Goal: Information Seeking & Learning: Learn about a topic

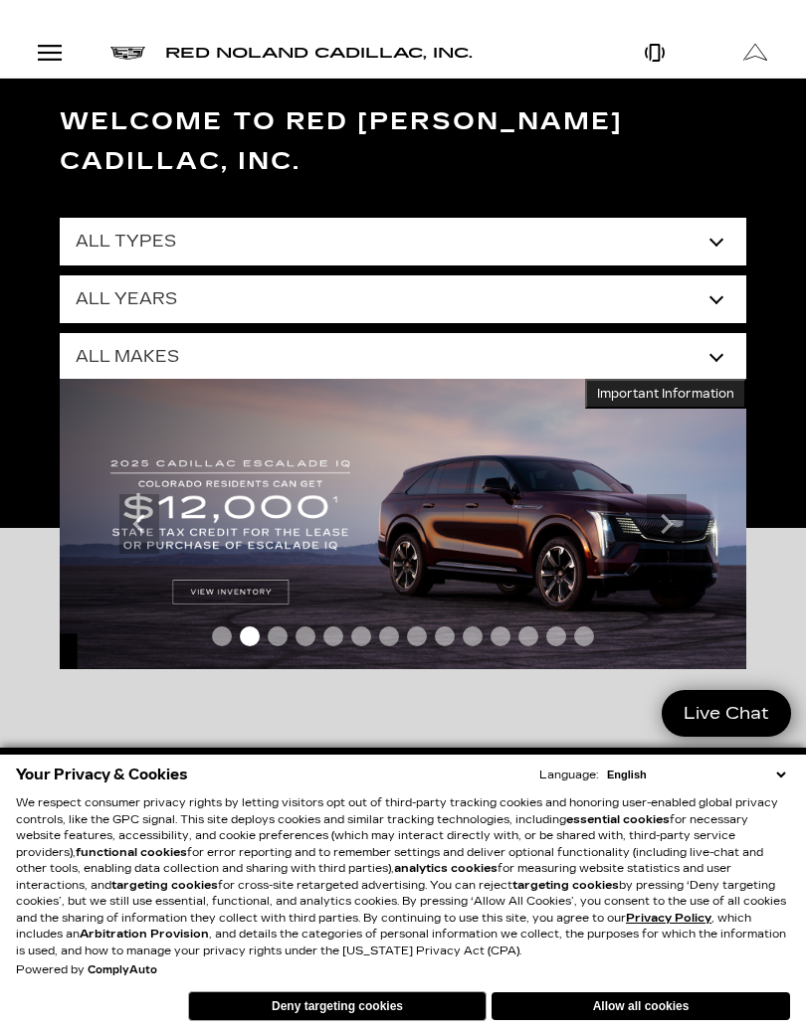
click at [715, 276] on select "All Years 2026 2025 2024 2023 2022 2021 2020 2019 2018 2017 2013" at bounding box center [403, 300] width 686 height 48
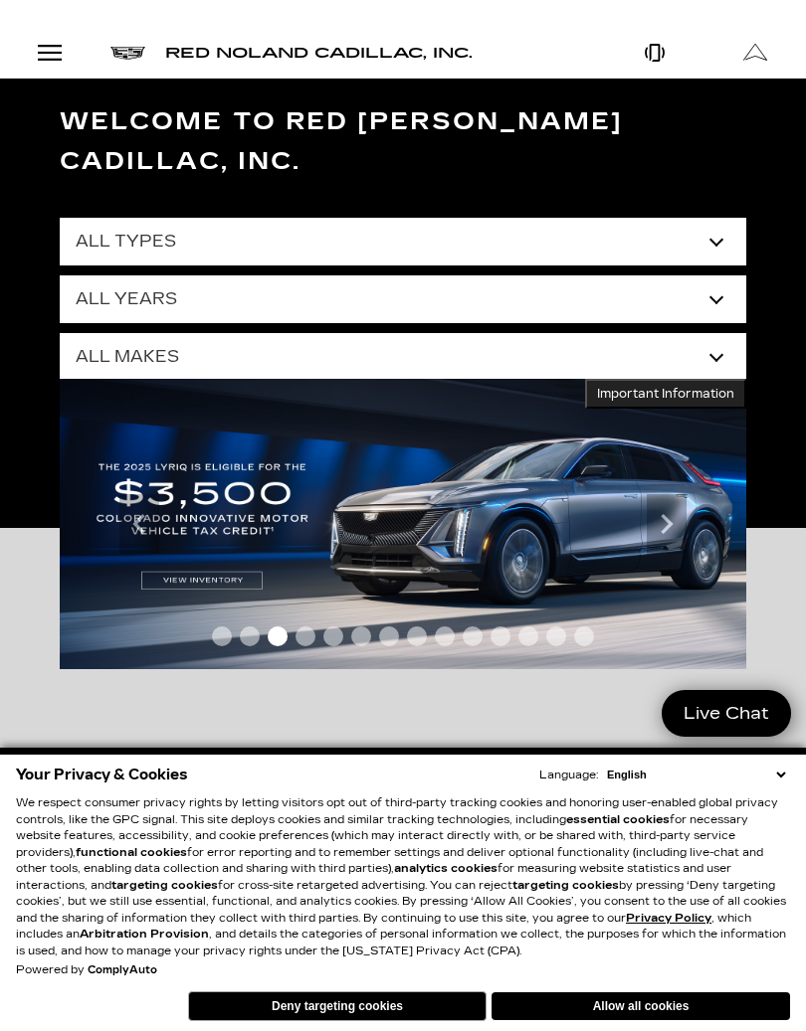
select select "2025"
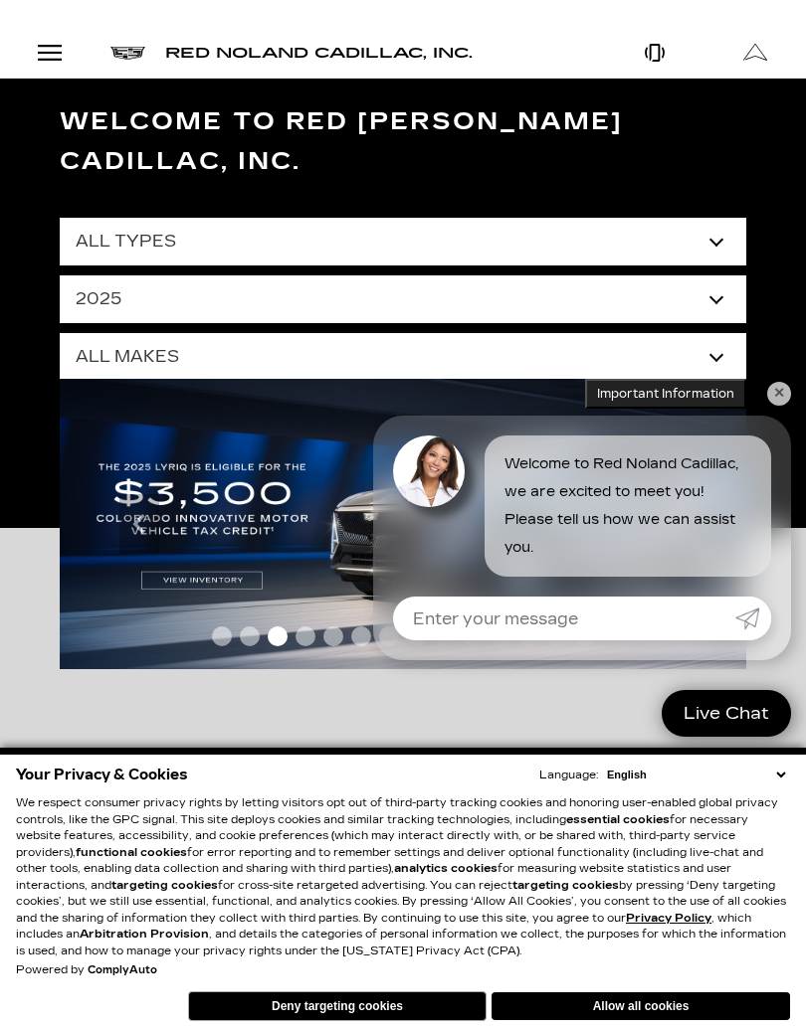
click at [711, 334] on select "All Makes Cadillac GMC Honda Toyota" at bounding box center [403, 357] width 686 height 48
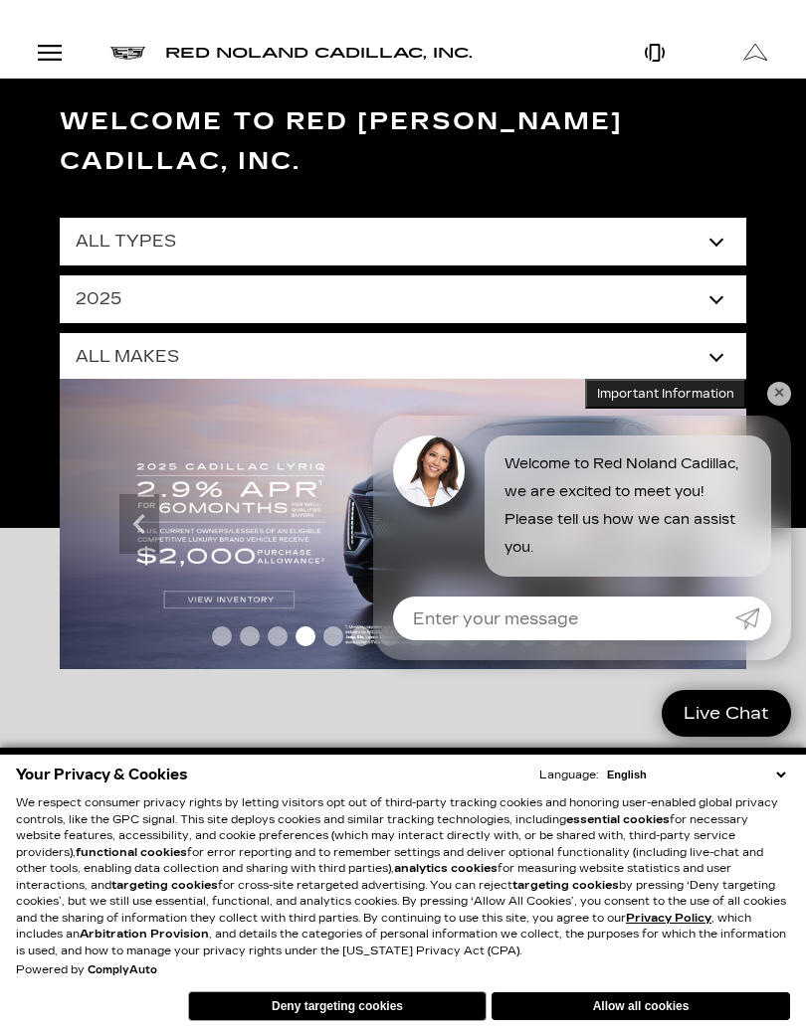
click at [770, 402] on link "✕" at bounding box center [779, 394] width 24 height 24
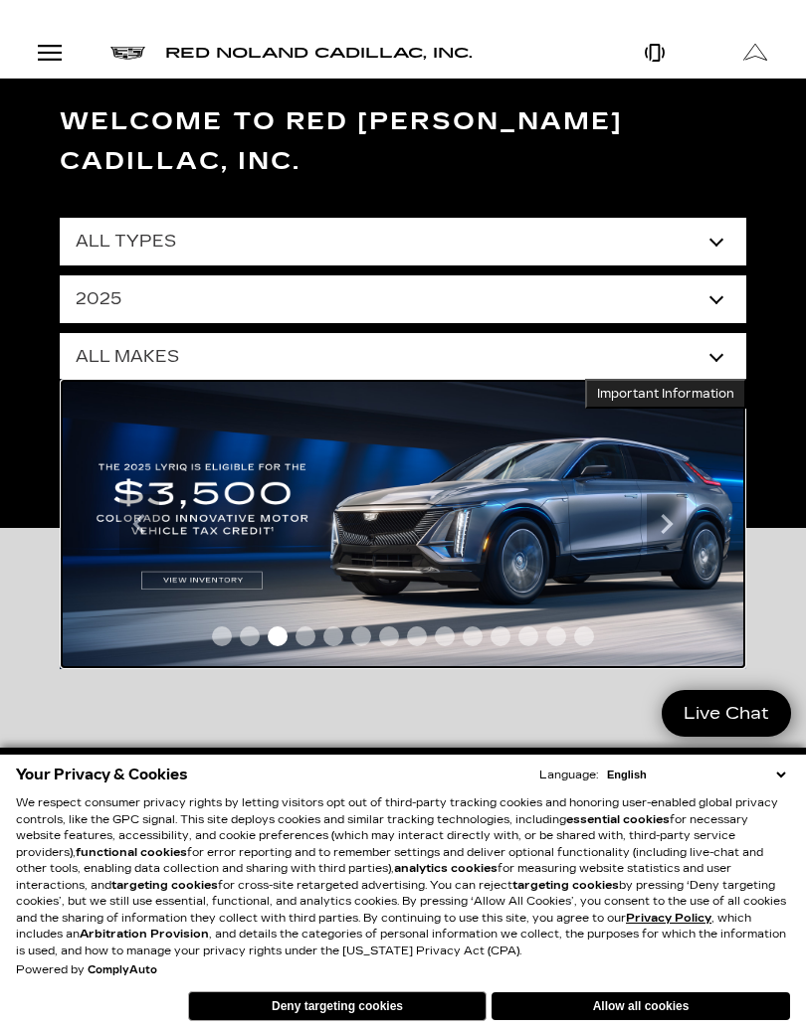
click at [254, 541] on img at bounding box center [403, 523] width 686 height 289
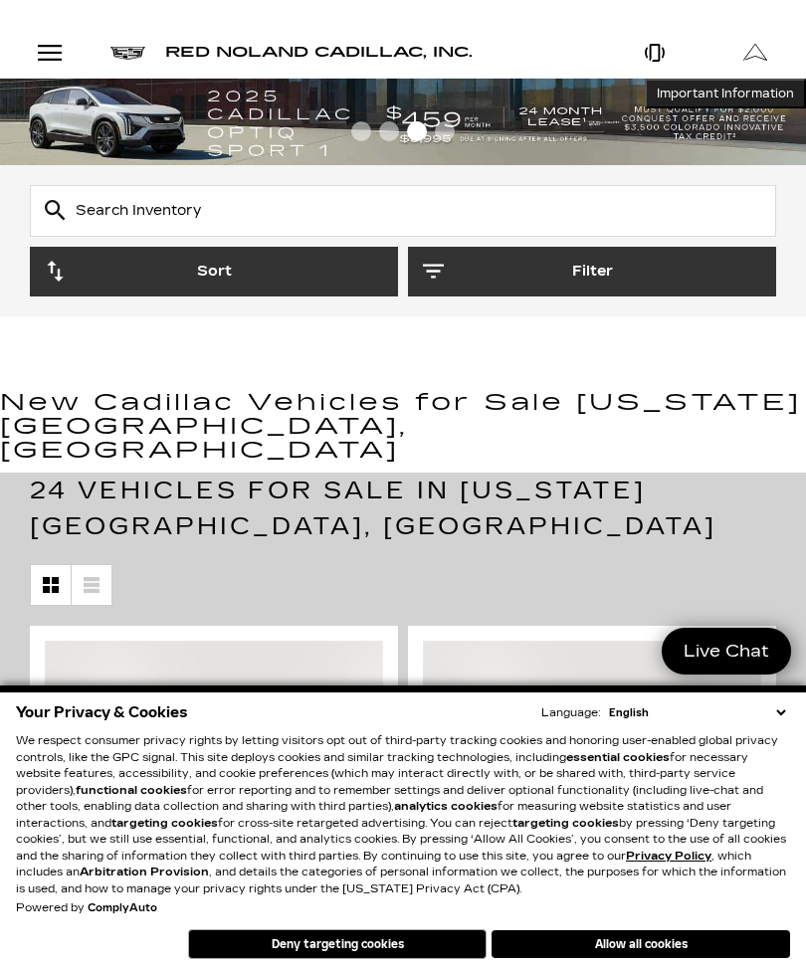
click at [368, 949] on button "Deny targeting cookies" at bounding box center [337, 944] width 298 height 30
click at [363, 948] on button "Save This Vehicle -" at bounding box center [368, 957] width 30 height 38
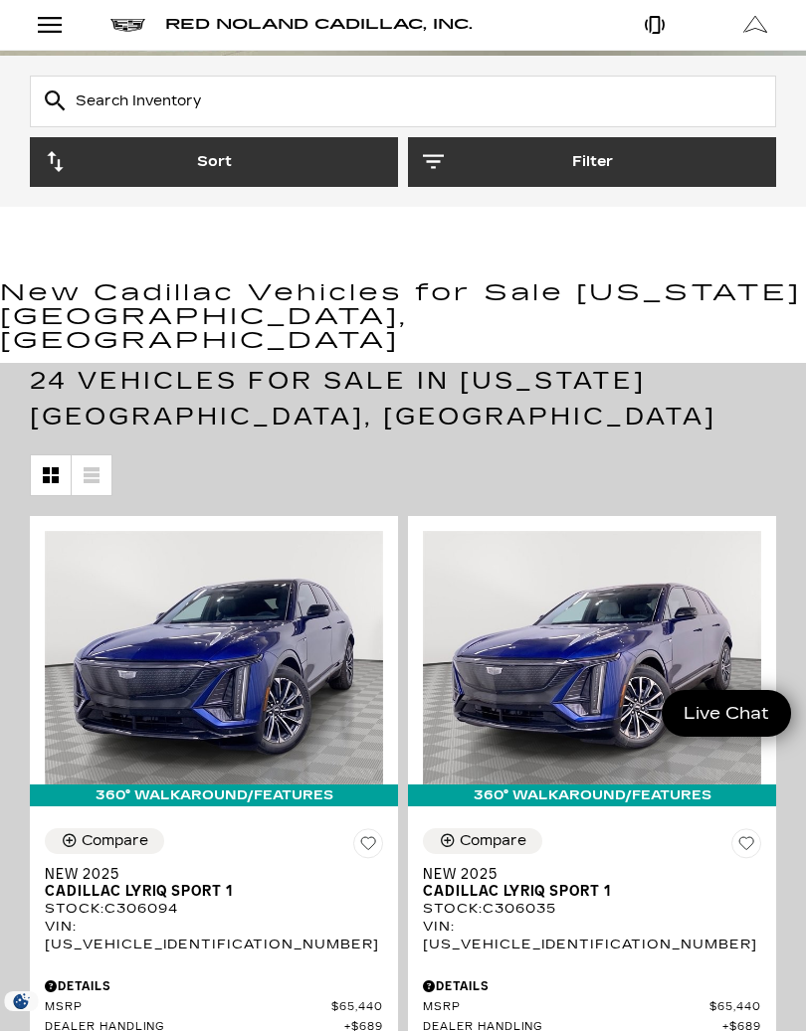
scroll to position [110, 0]
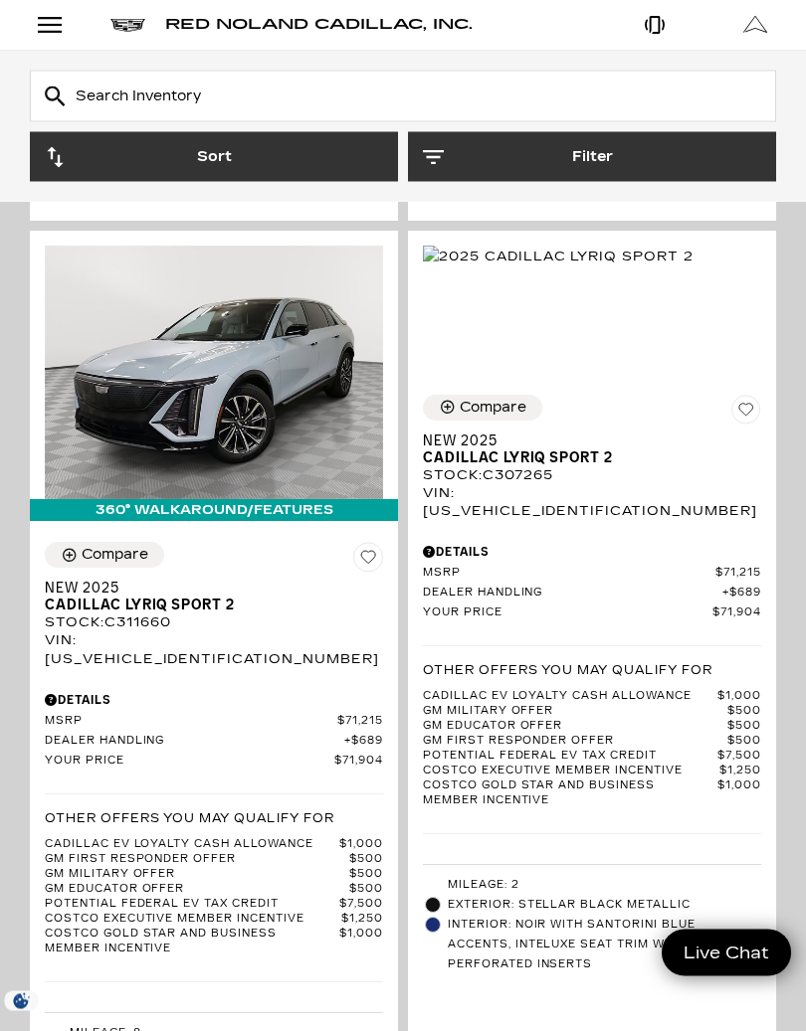
scroll to position [2357, 0]
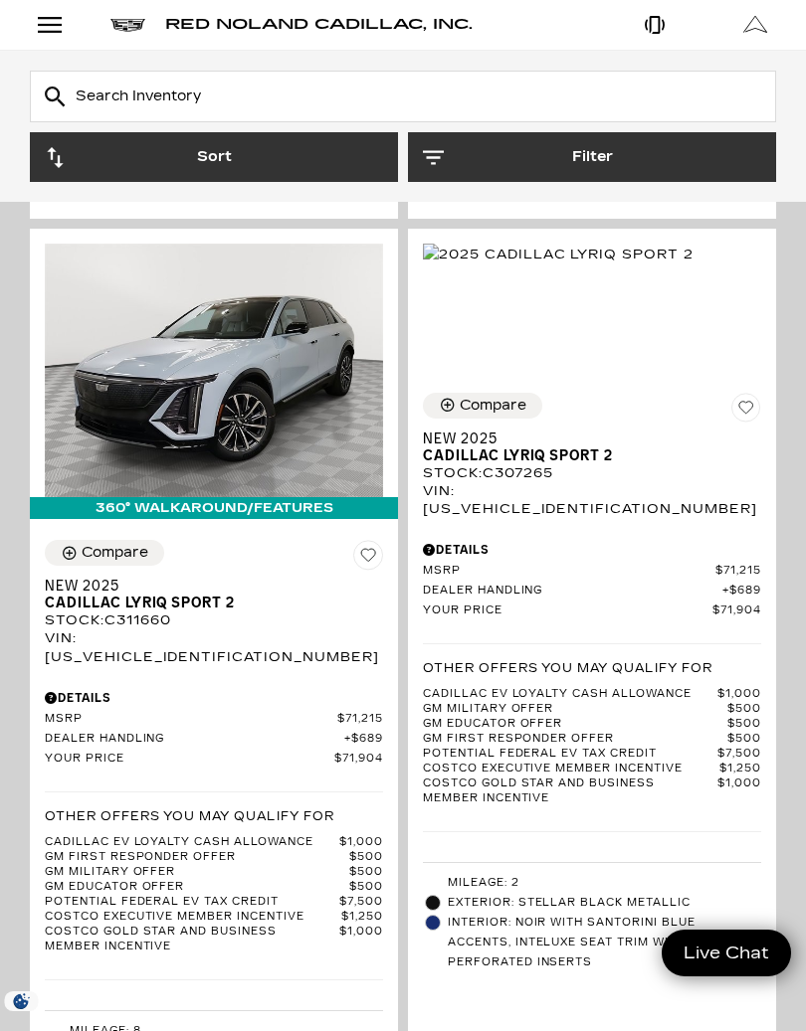
click at [749, 449] on link "New 2025 Cadillac LYRIQ Sport 2" at bounding box center [592, 448] width 338 height 34
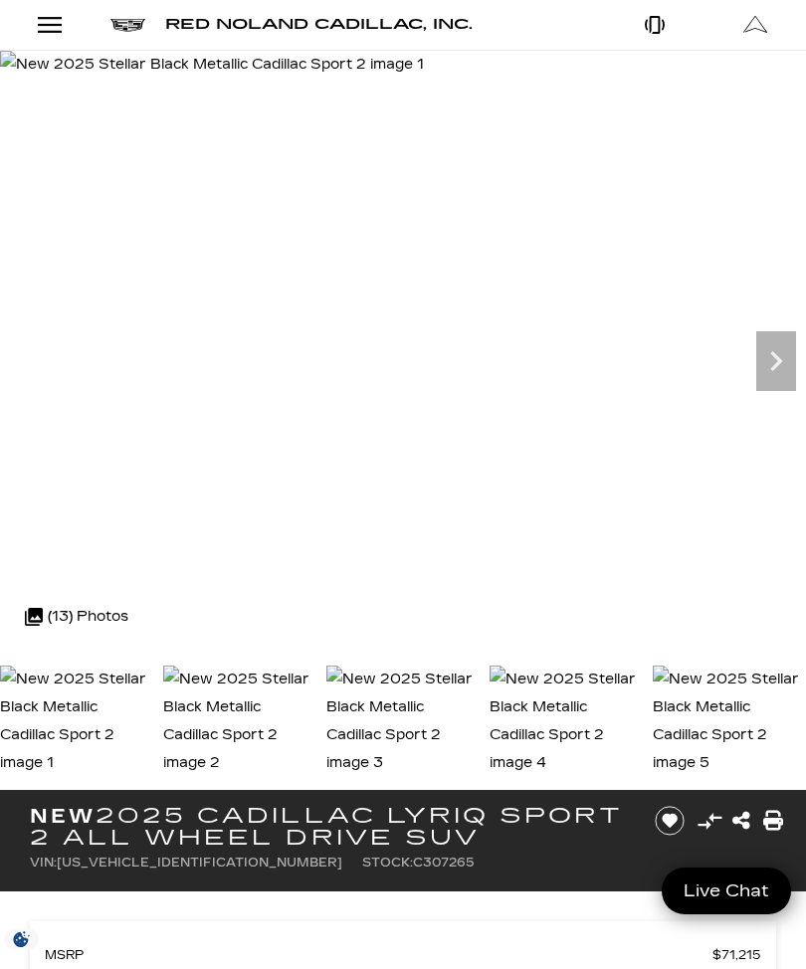
click at [57, 25] on div "Open Menu Modal" at bounding box center [50, 25] width 34 height 24
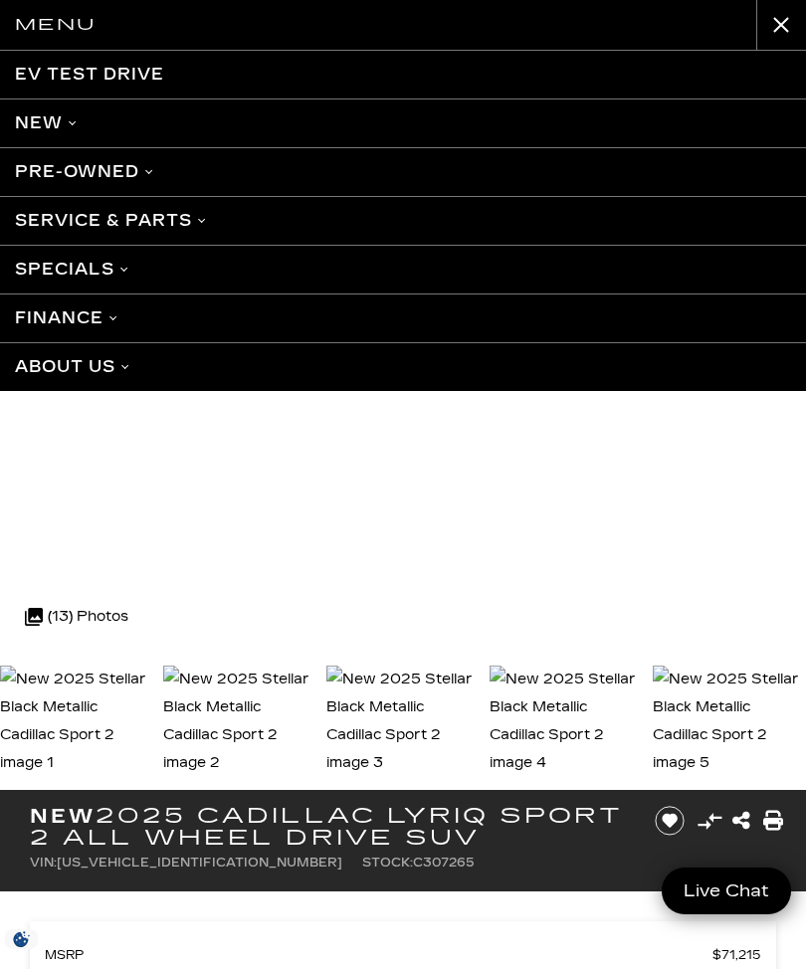
scroll to position [4, 0]
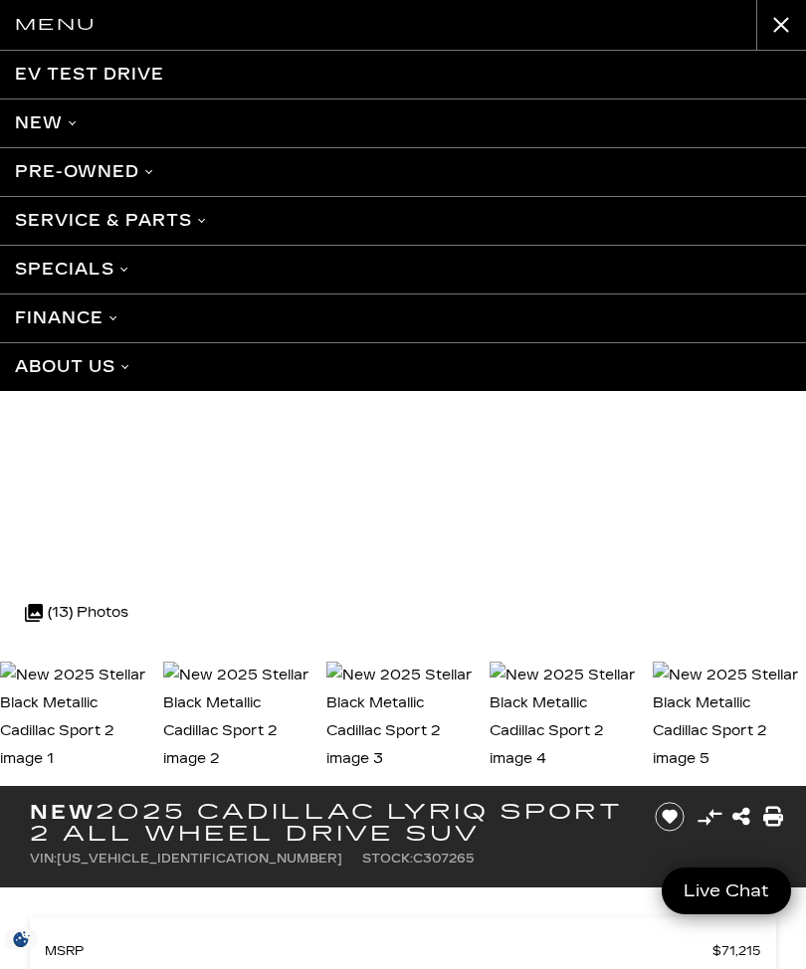
click at [51, 20] on h2 "Menu" at bounding box center [55, 25] width 81 height 26
click at [67, 129] on link "New" at bounding box center [403, 122] width 806 height 49
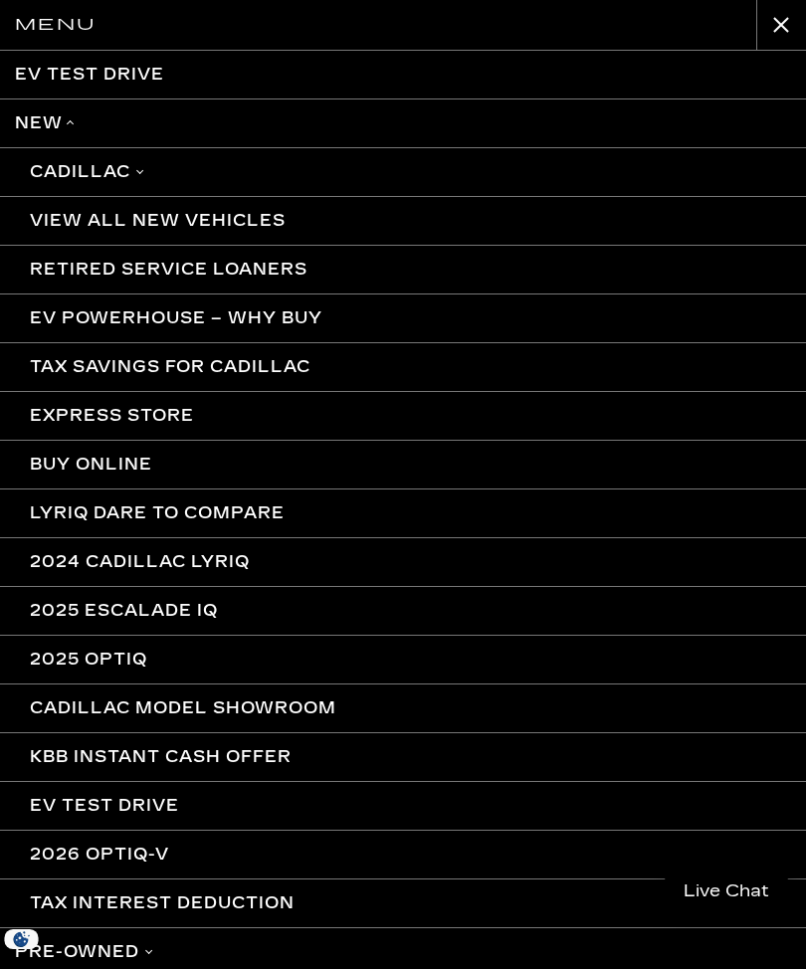
click at [144, 172] on link "Cadillac" at bounding box center [403, 171] width 806 height 49
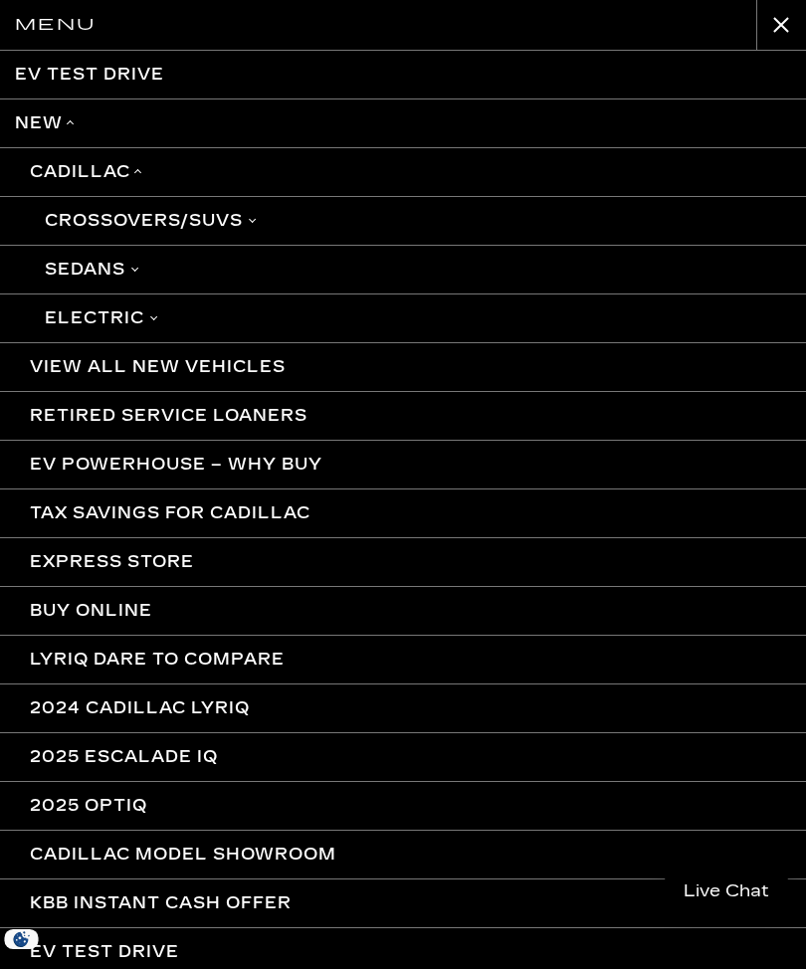
click at [142, 320] on link "Electric" at bounding box center [403, 317] width 806 height 49
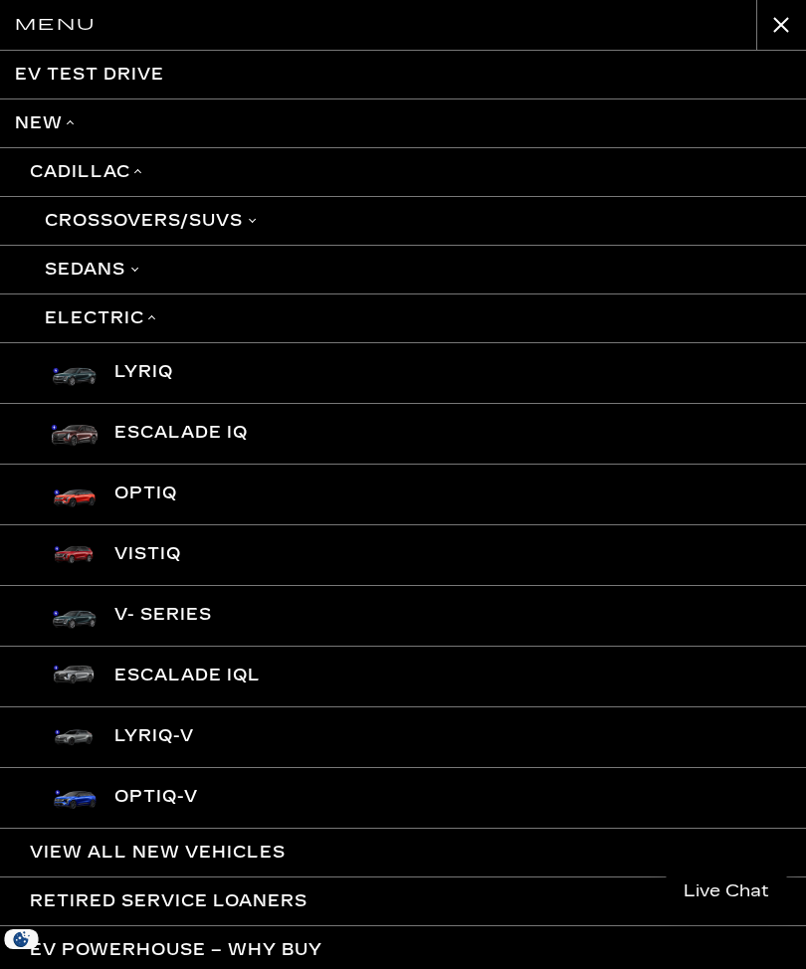
click at [151, 505] on link "OPTIQ" at bounding box center [403, 493] width 806 height 61
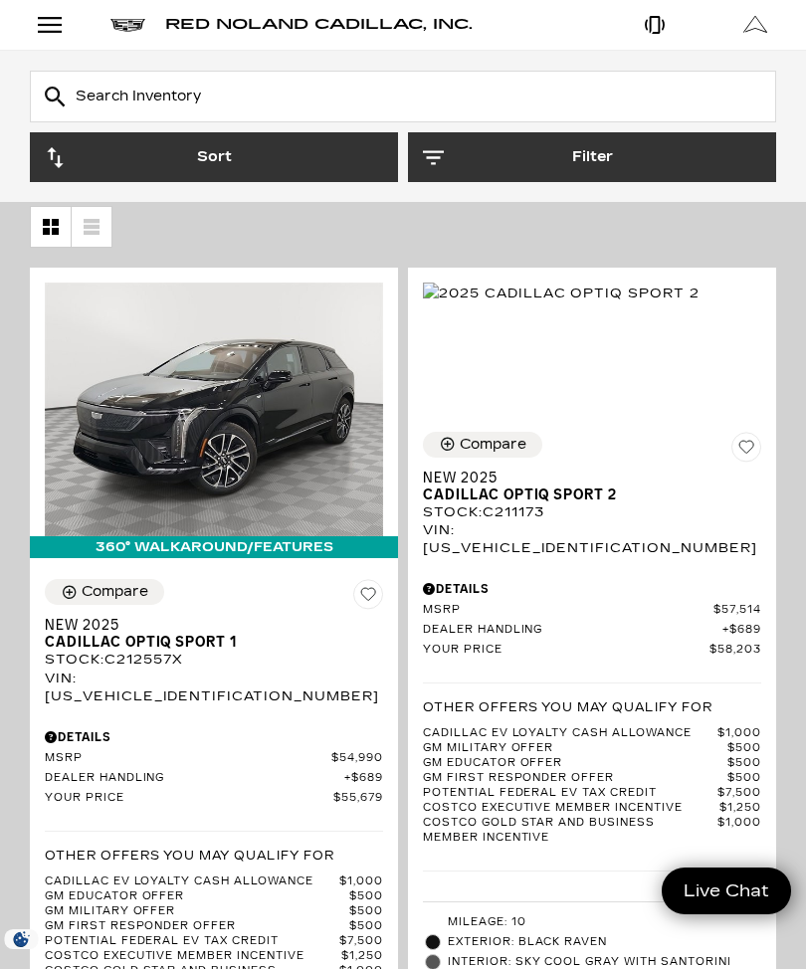
scroll to position [256, 0]
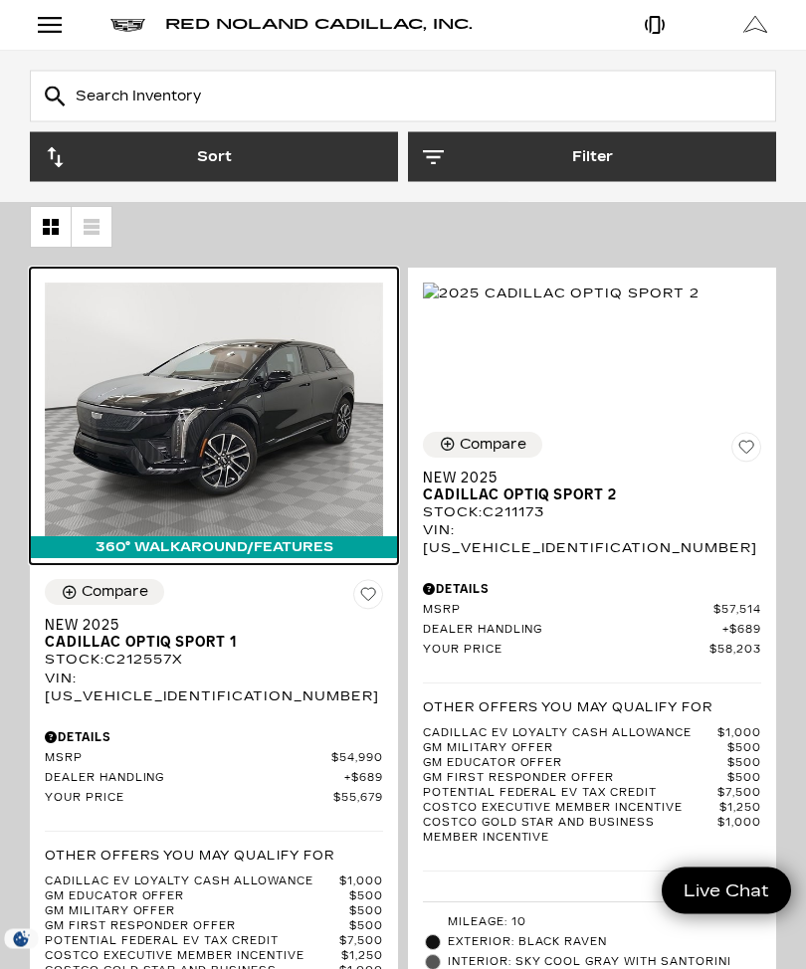
click at [235, 436] on img at bounding box center [214, 410] width 338 height 254
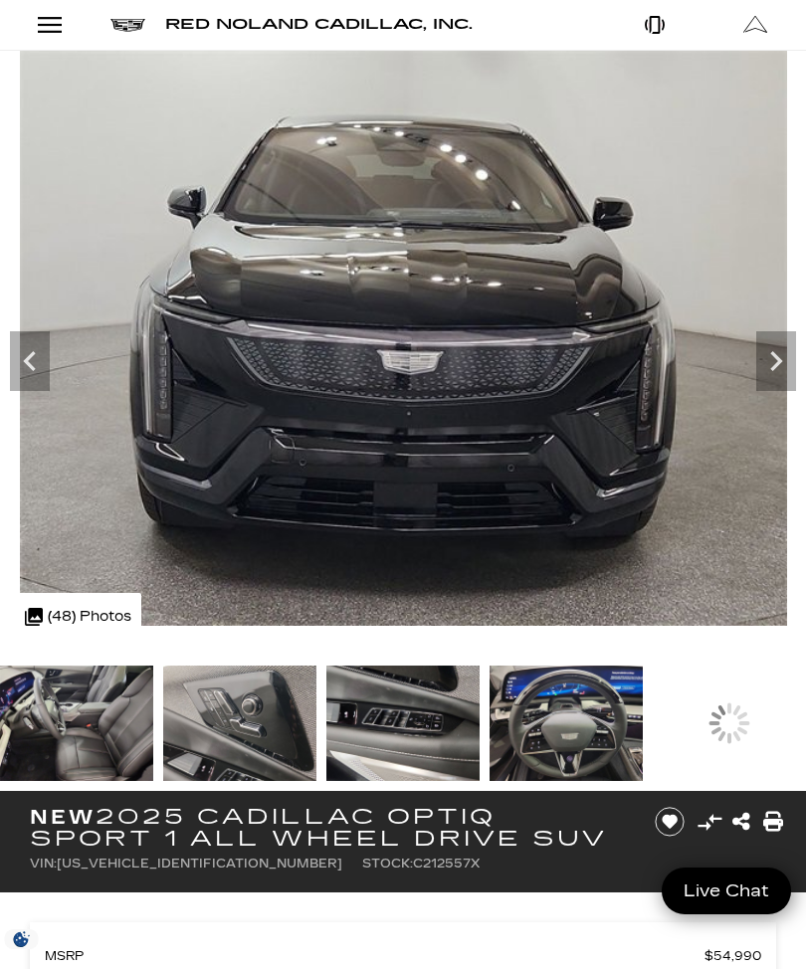
click at [153, 735] on img at bounding box center [76, 722] width 153 height 115
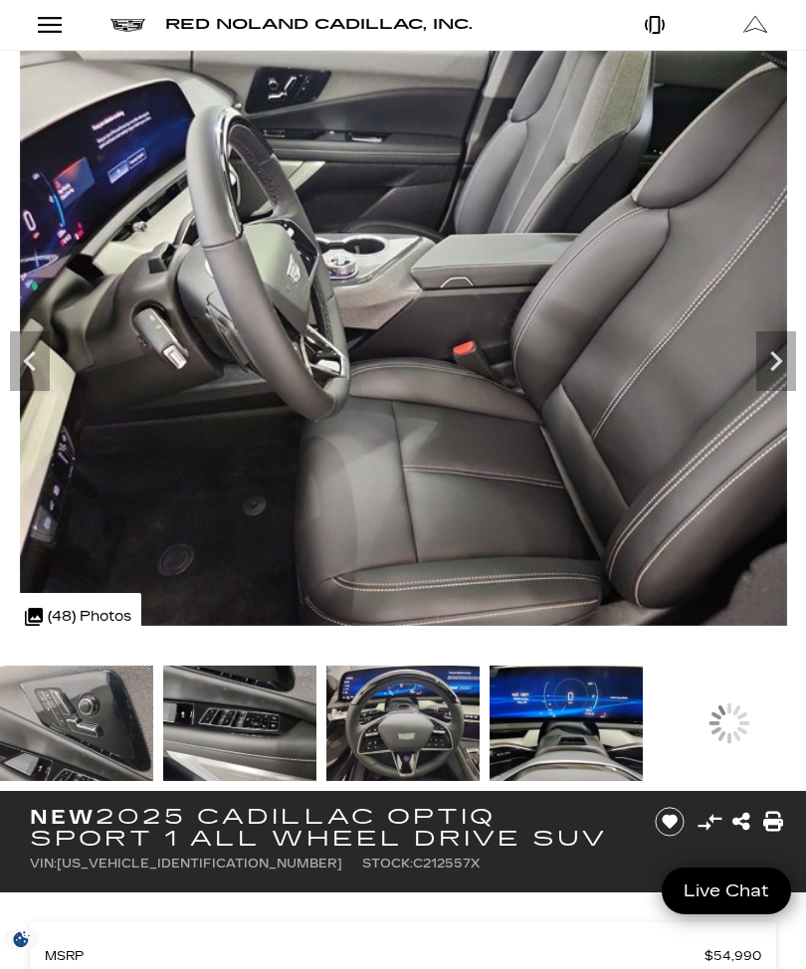
click at [226, 733] on img at bounding box center [239, 722] width 153 height 115
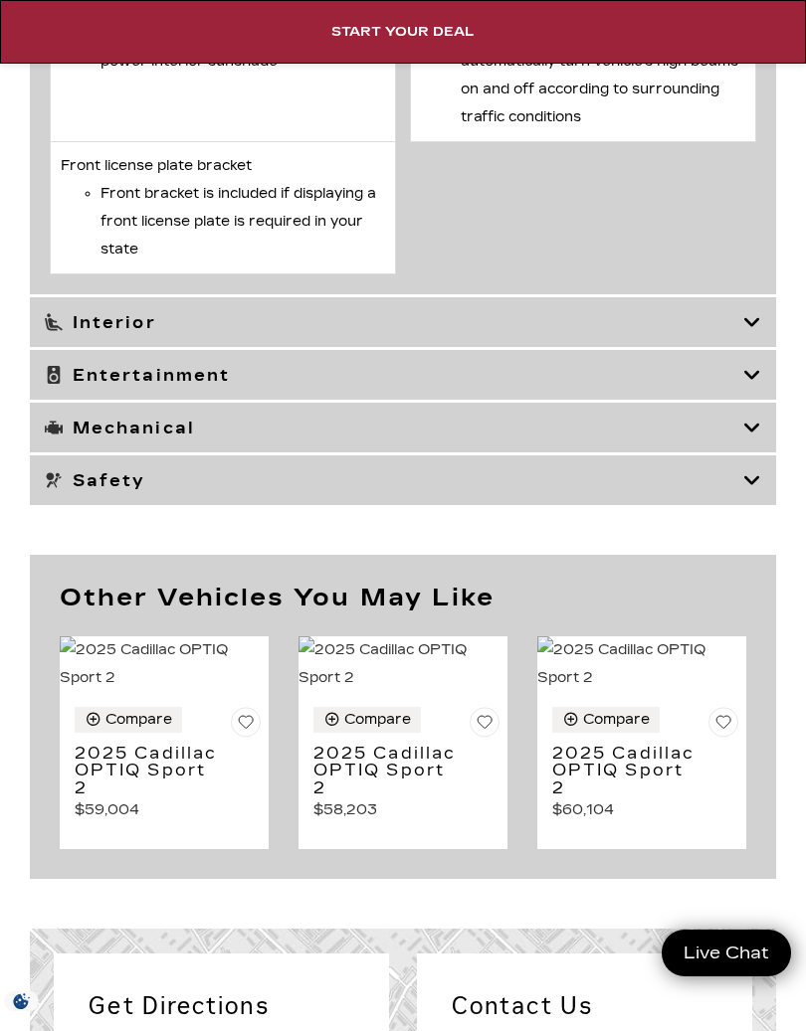
scroll to position [8651, 0]
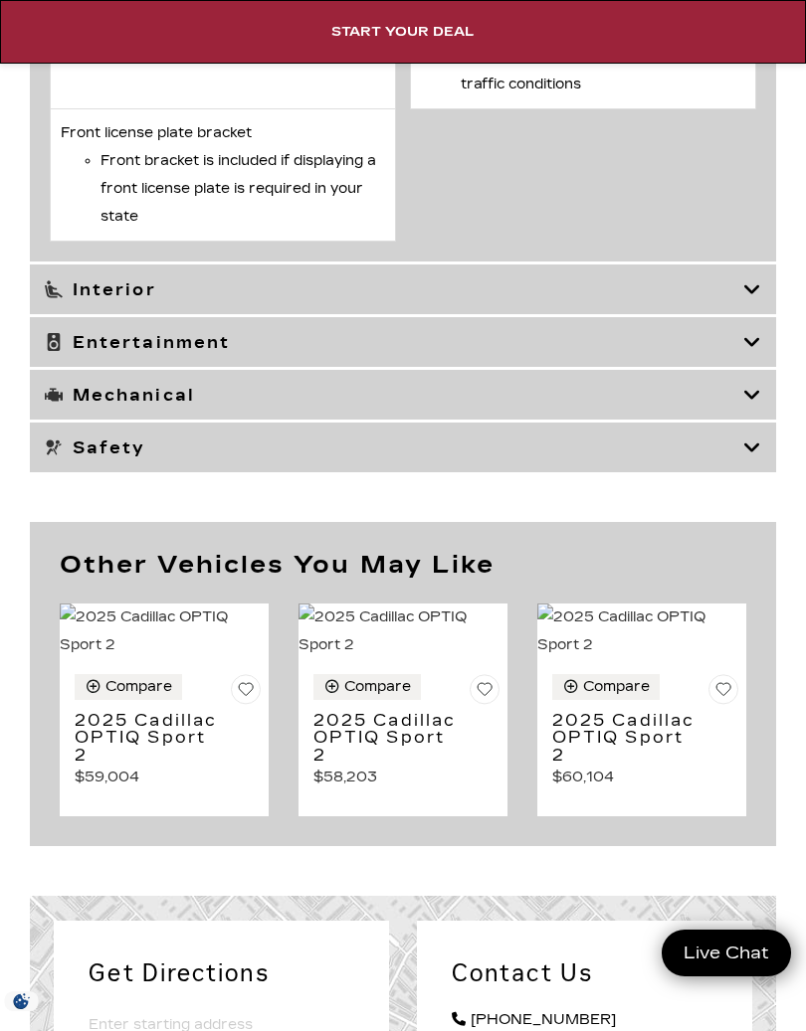
click at [759, 299] on icon at bounding box center [752, 289] width 18 height 20
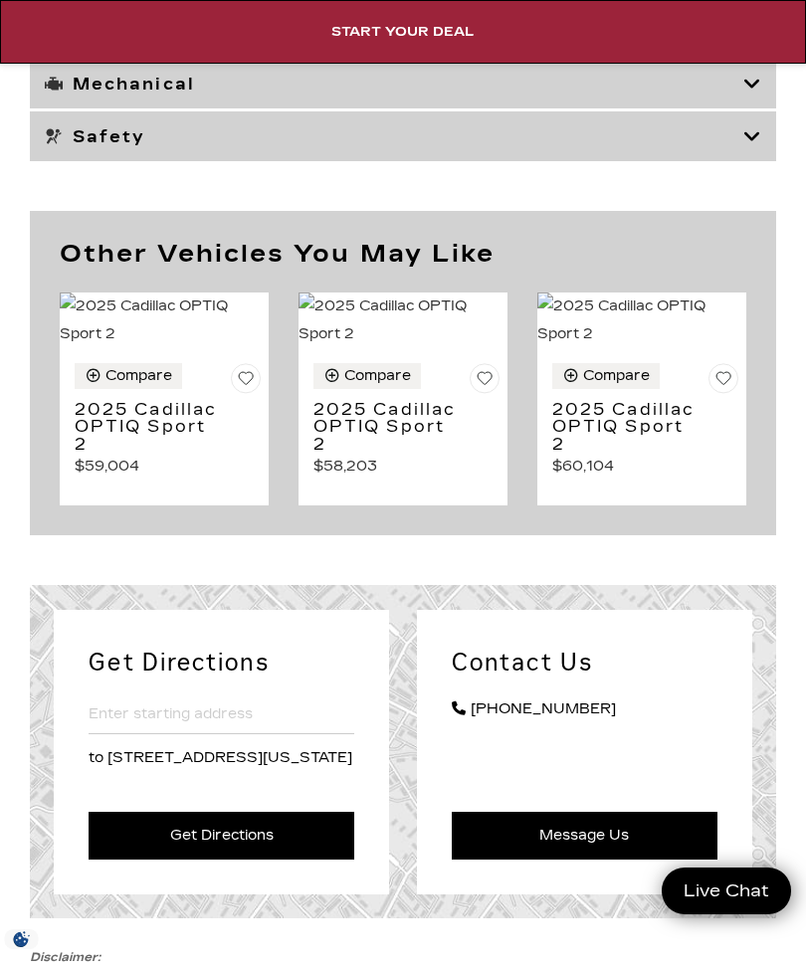
scroll to position [9524, 0]
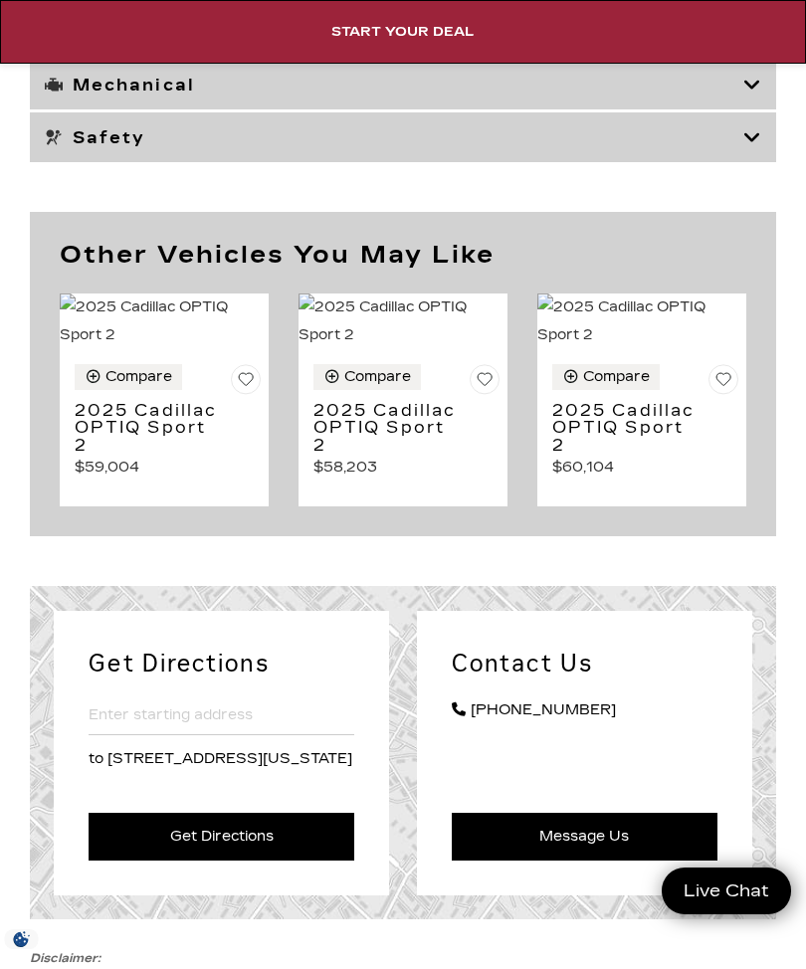
click at [383, 386] on div "Compare" at bounding box center [377, 377] width 67 height 18
click at [369, 386] on div "Compare" at bounding box center [377, 377] width 67 height 18
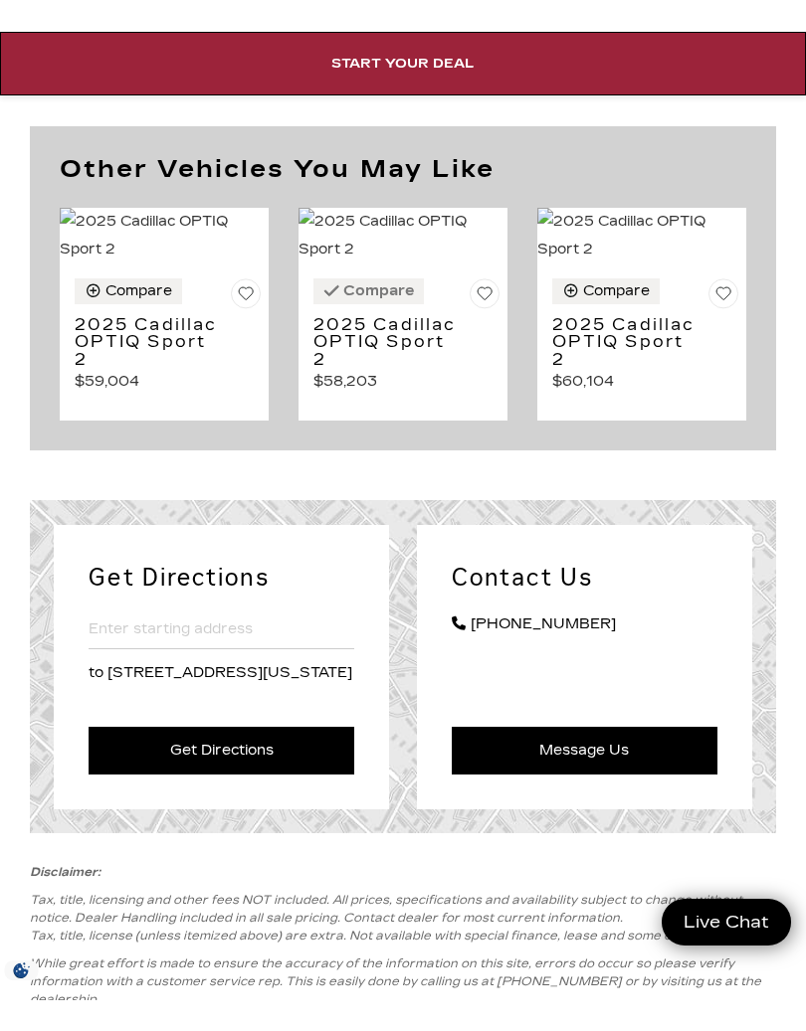
scroll to position [9717, 0]
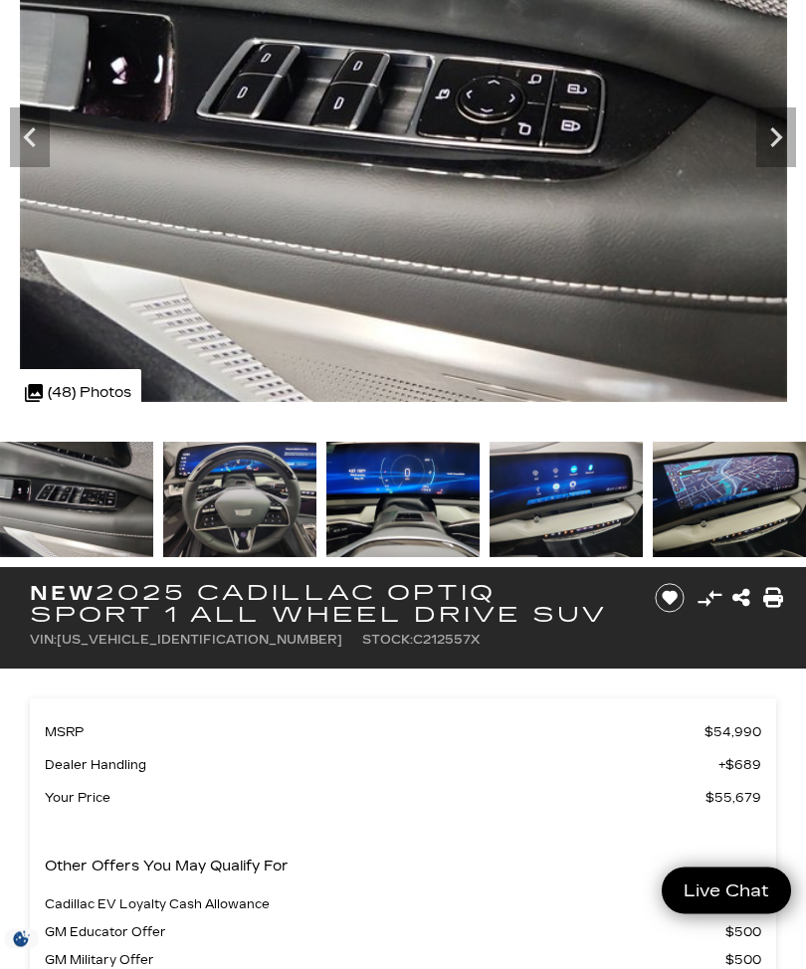
scroll to position [220, 0]
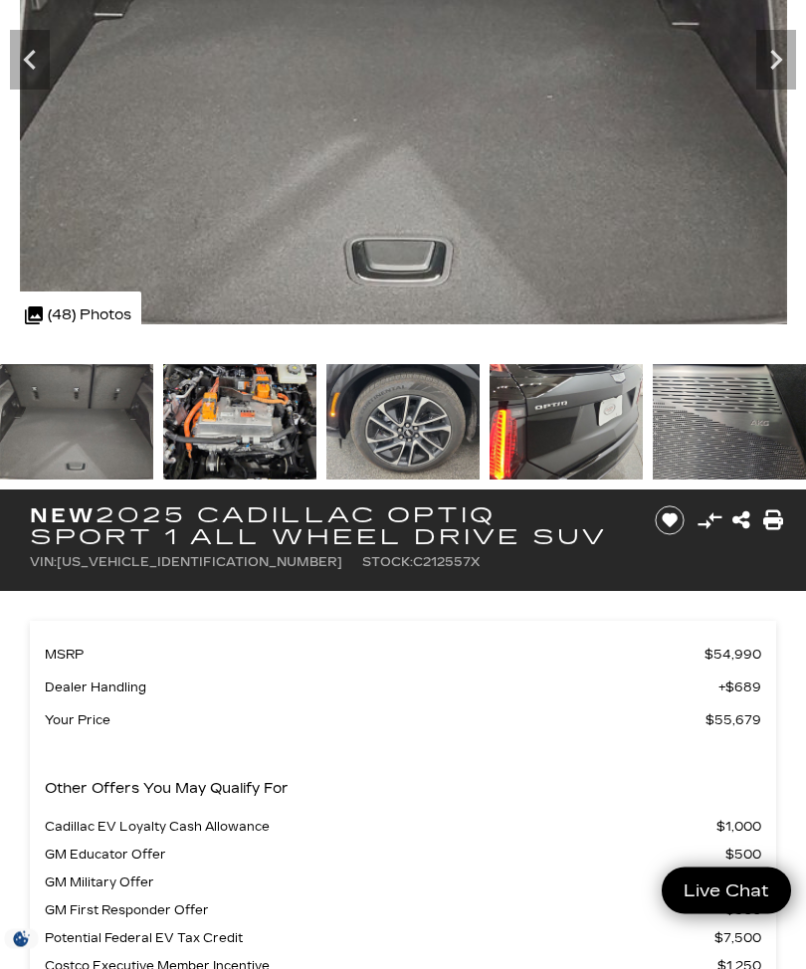
scroll to position [301, 0]
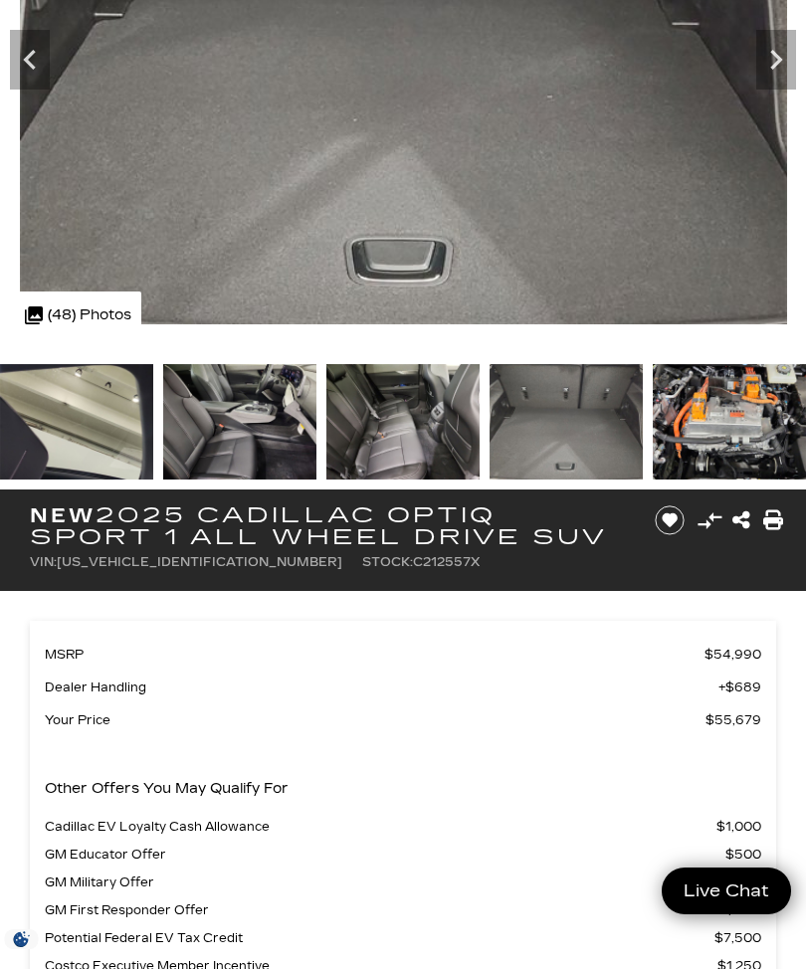
click at [489, 445] on img at bounding box center [565, 421] width 153 height 115
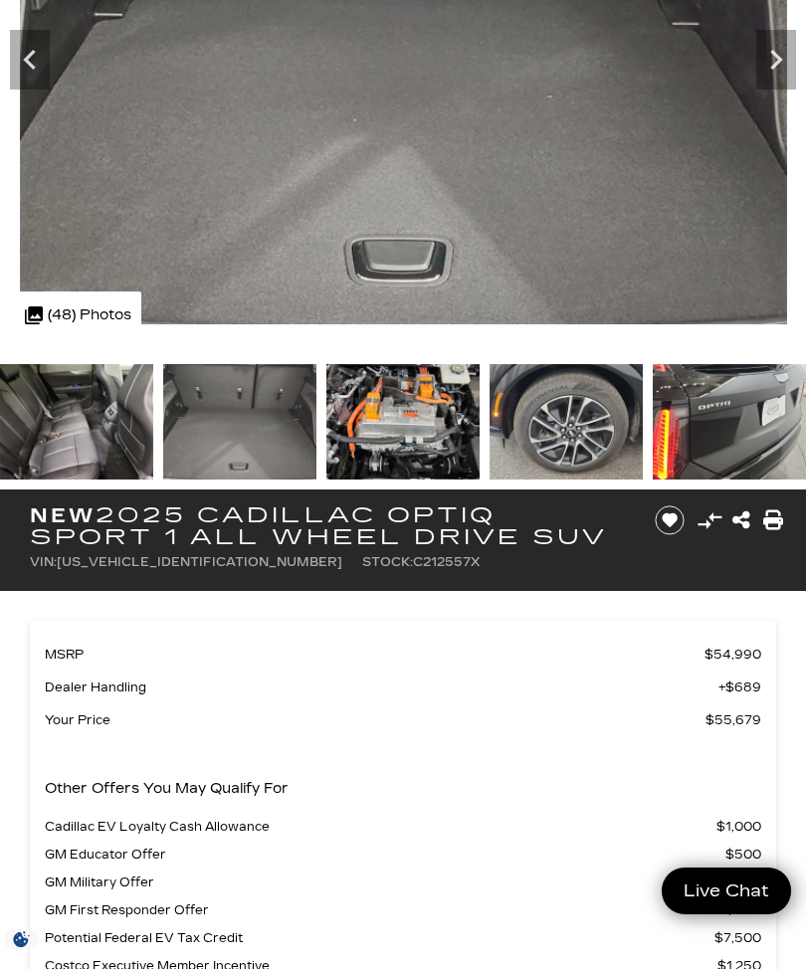
click at [62, 424] on img at bounding box center [76, 421] width 153 height 115
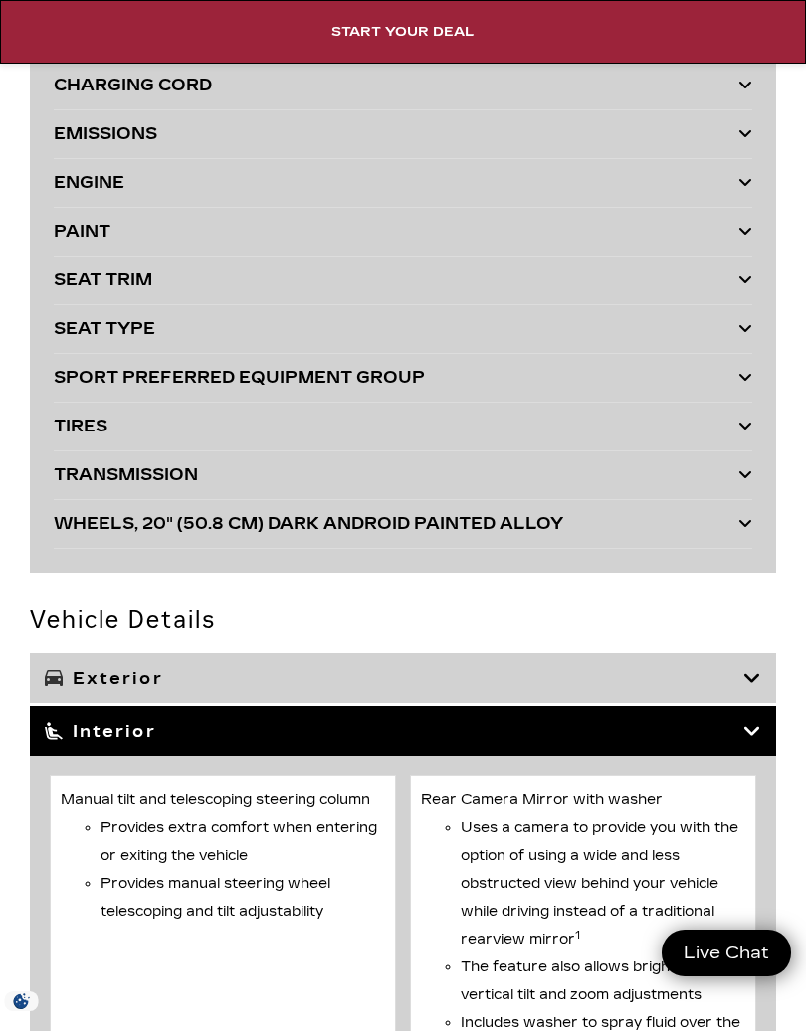
scroll to position [6043, 0]
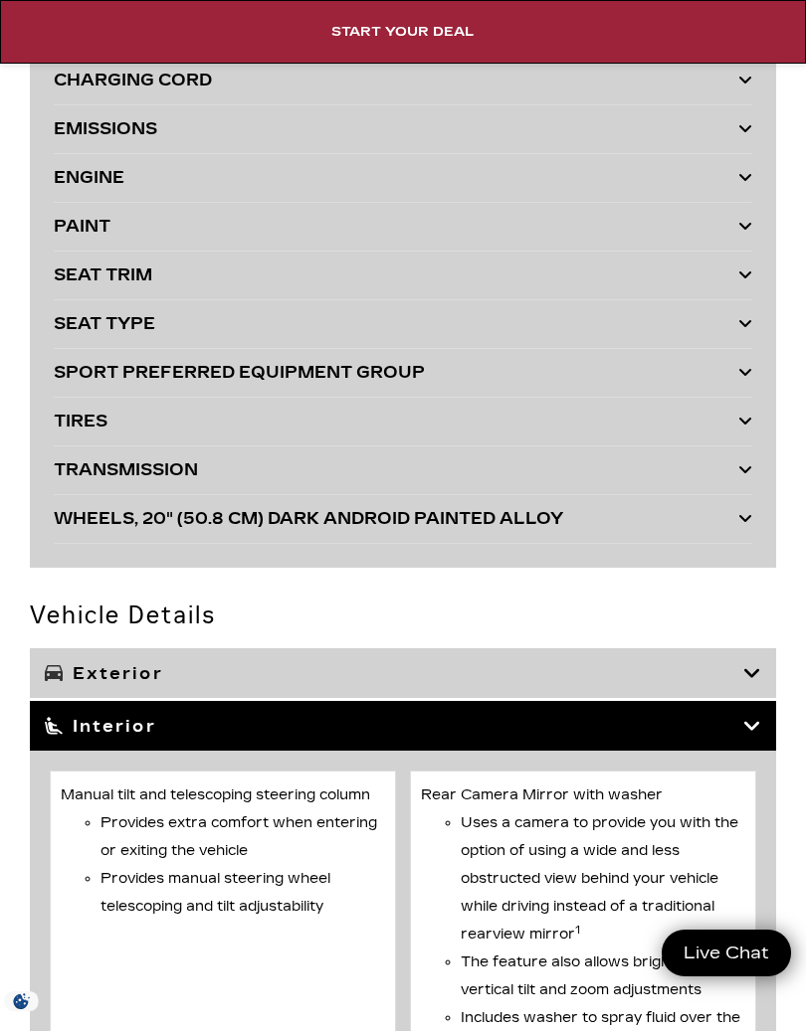
click at [747, 481] on div at bounding box center [745, 471] width 14 height 28
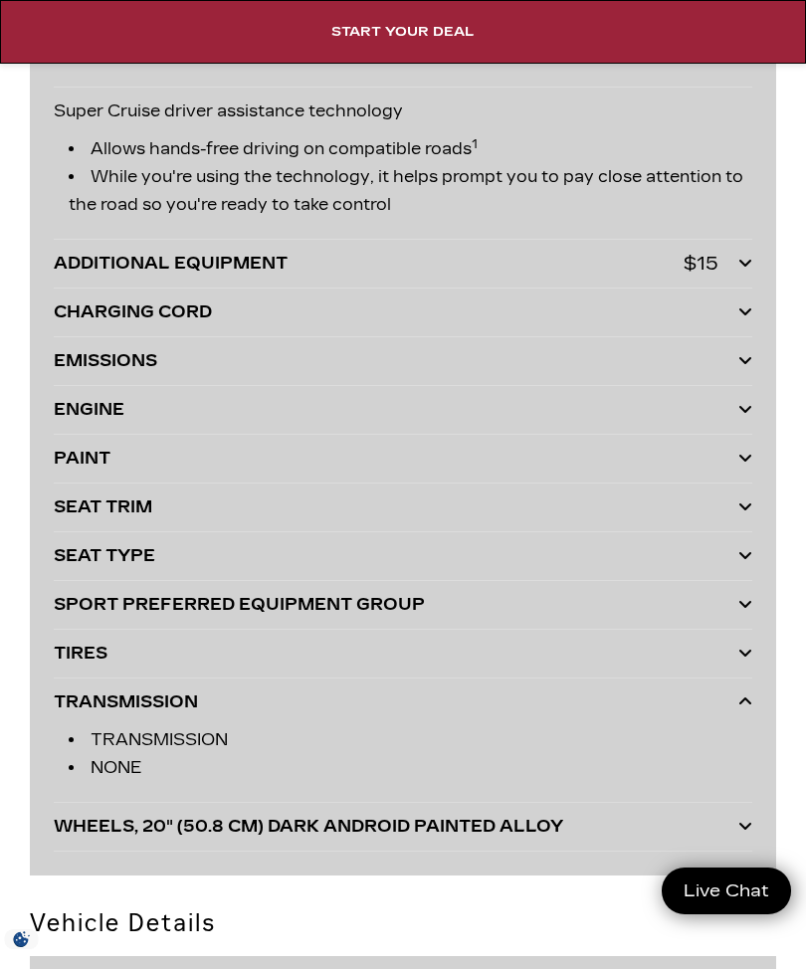
scroll to position [5811, 0]
click at [744, 417] on icon at bounding box center [745, 410] width 14 height 16
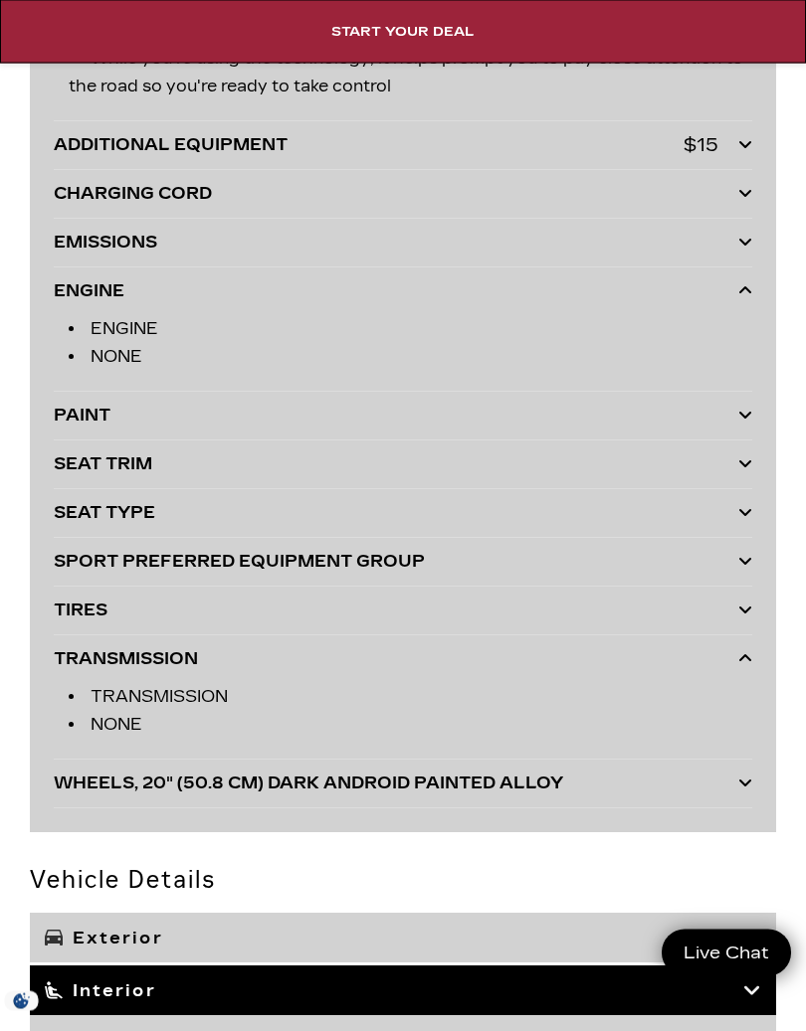
scroll to position [5930, 0]
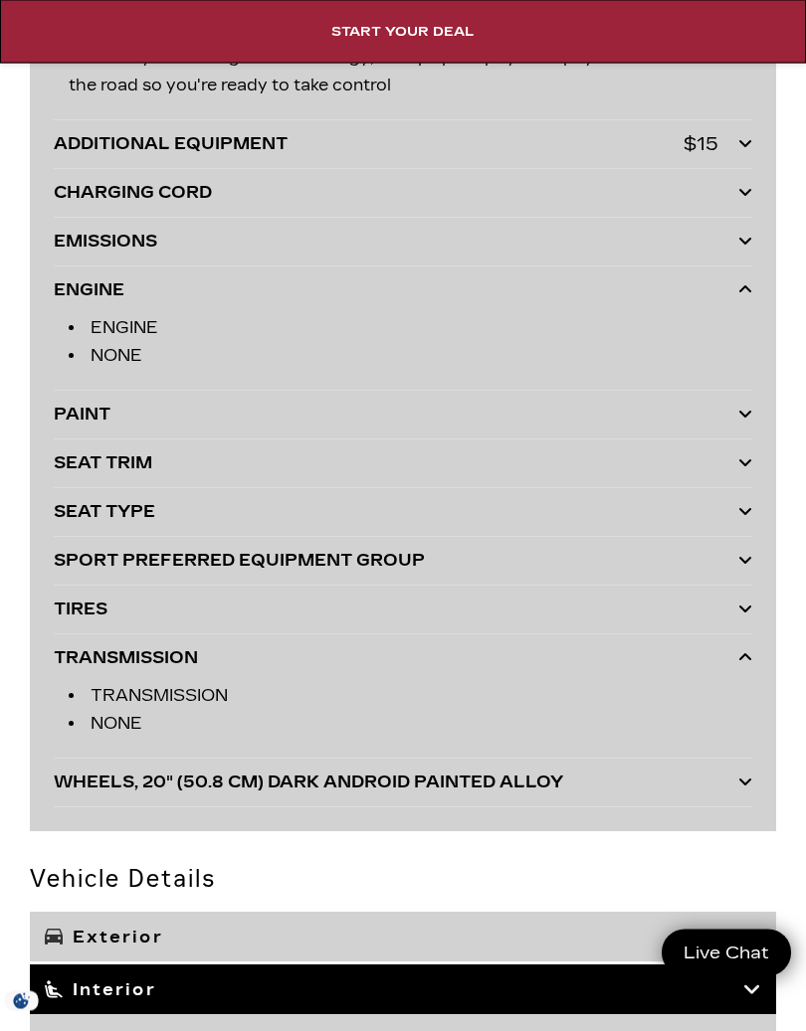
click at [741, 474] on div at bounding box center [745, 465] width 14 height 28
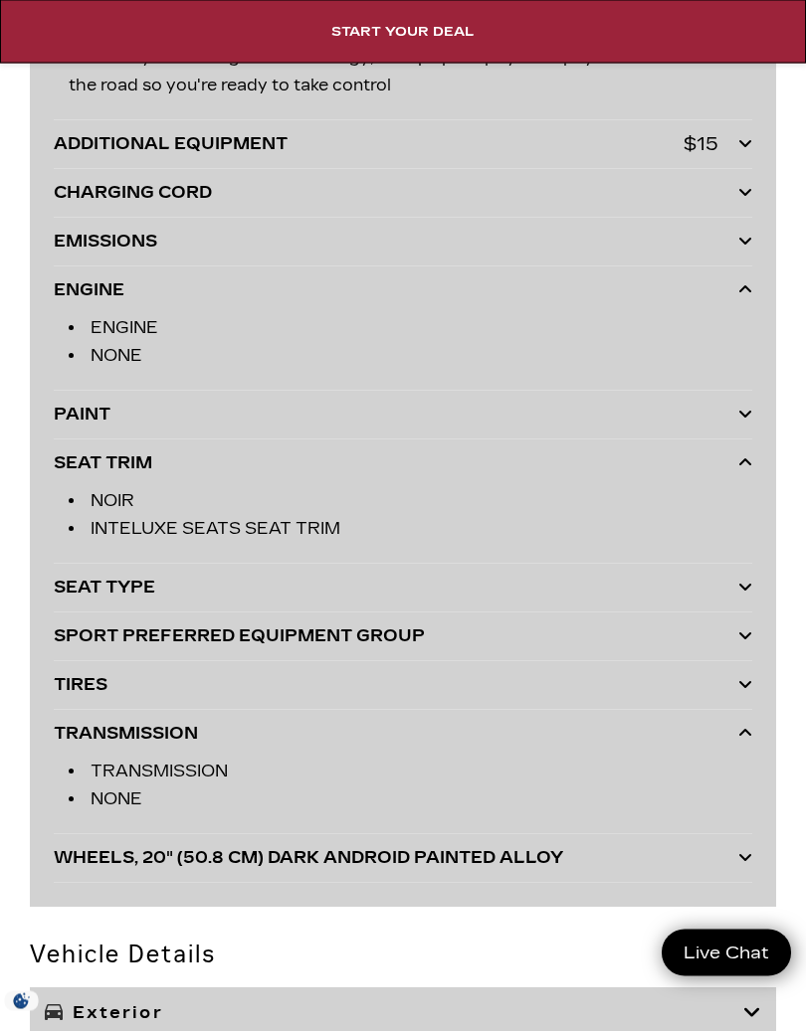
scroll to position [5931, 0]
click at [750, 595] on icon at bounding box center [745, 587] width 14 height 16
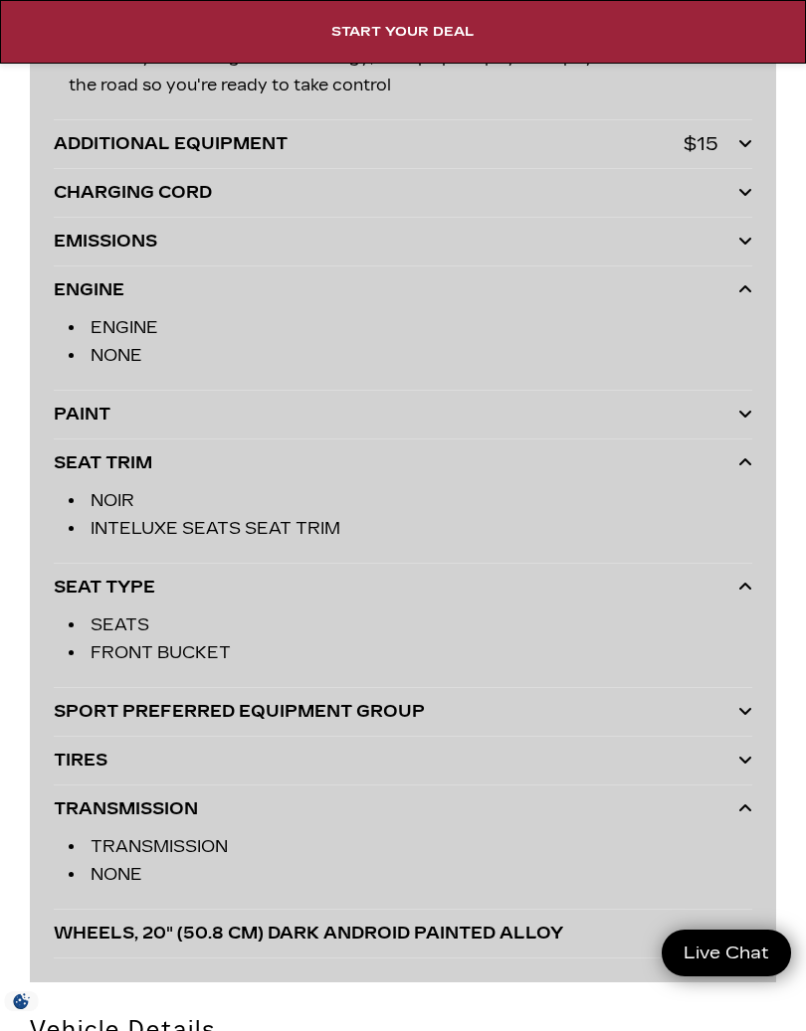
click at [741, 429] on div at bounding box center [745, 415] width 14 height 28
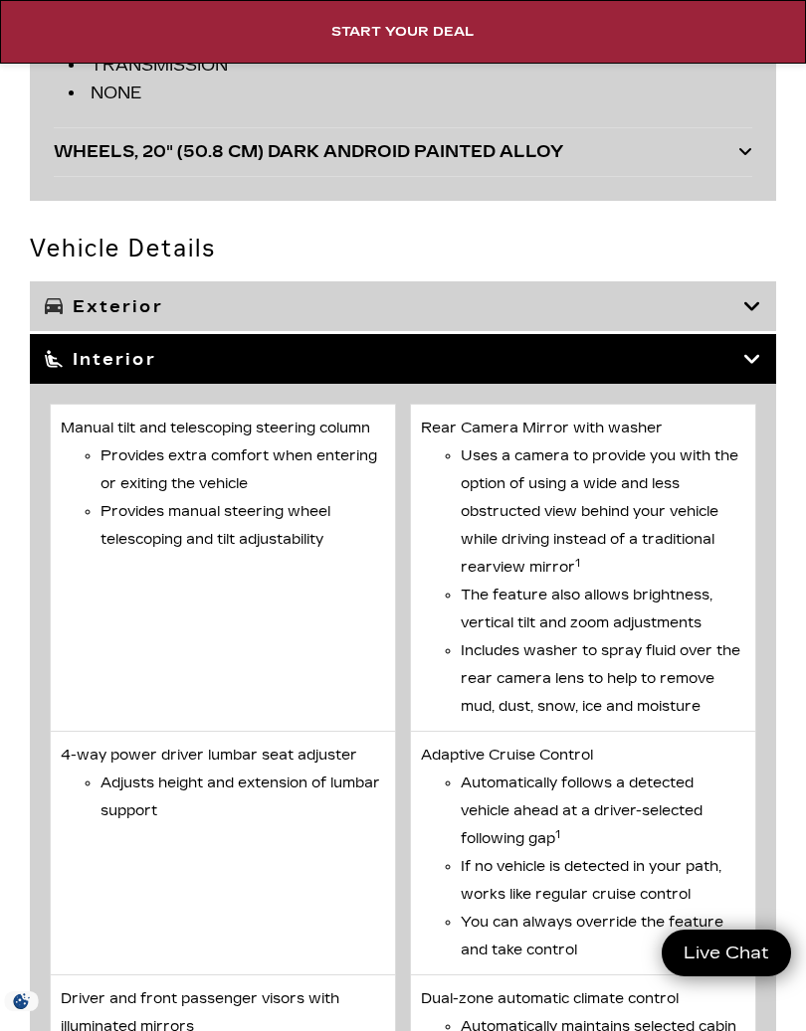
scroll to position [6763, 0]
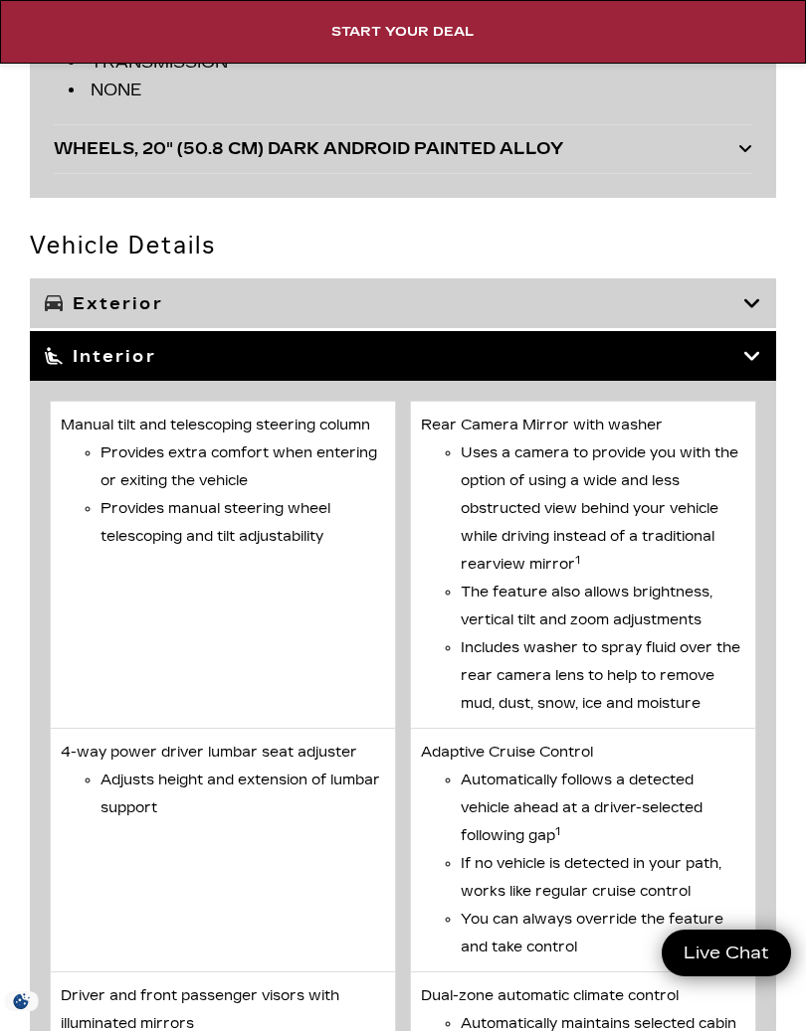
click at [755, 362] on icon at bounding box center [752, 356] width 18 height 20
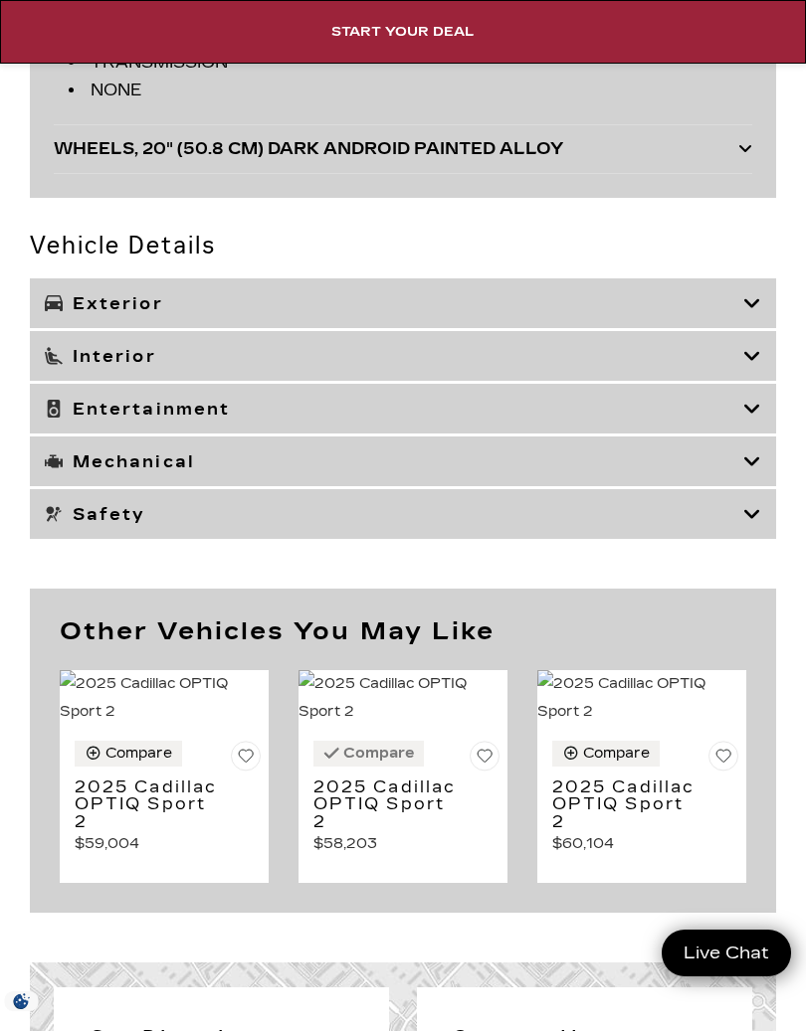
click at [747, 301] on icon at bounding box center [752, 303] width 18 height 20
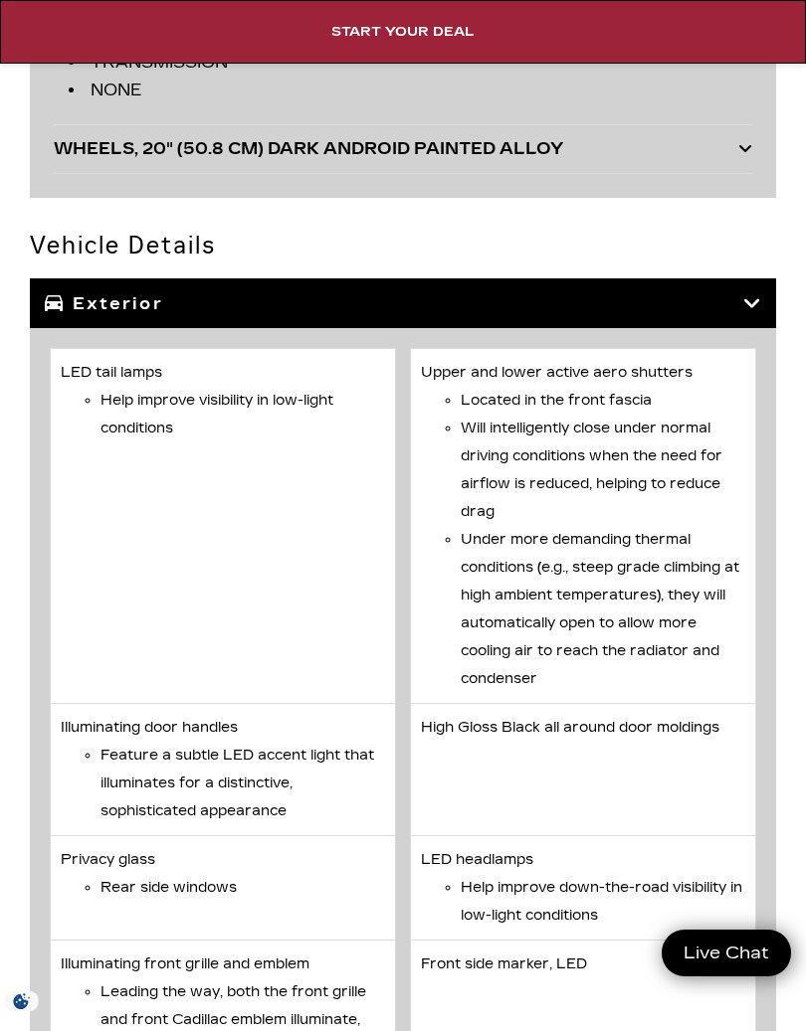
click at [747, 312] on icon at bounding box center [752, 303] width 18 height 20
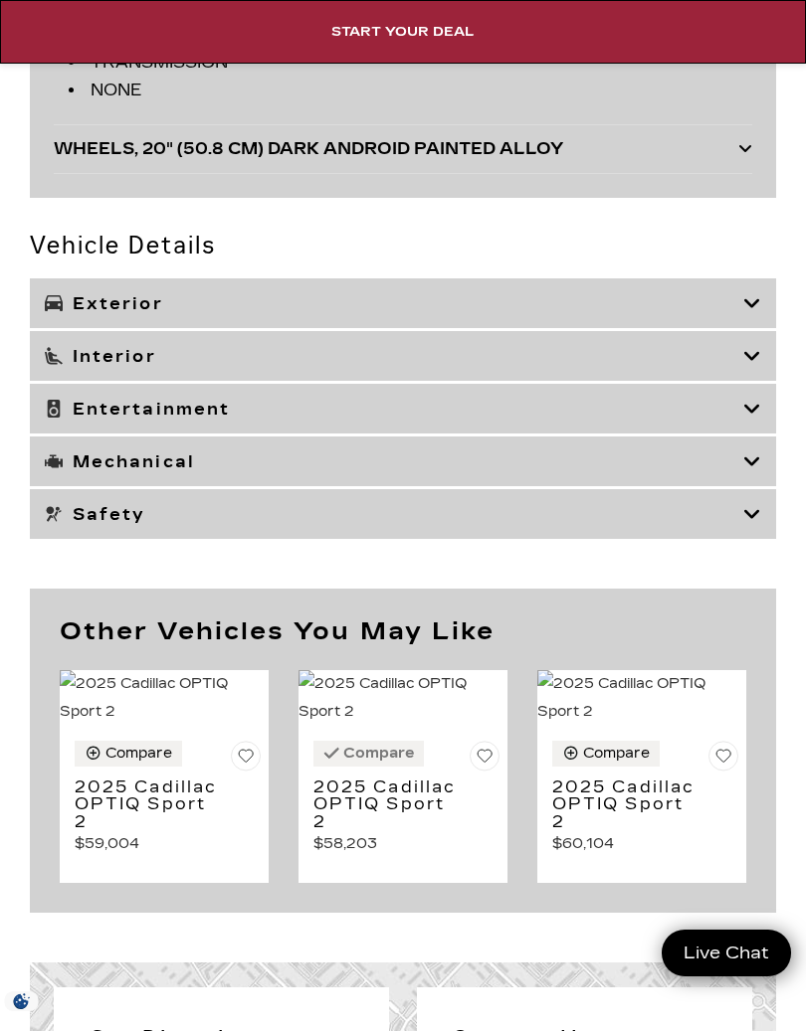
click at [745, 467] on icon at bounding box center [752, 462] width 18 height 20
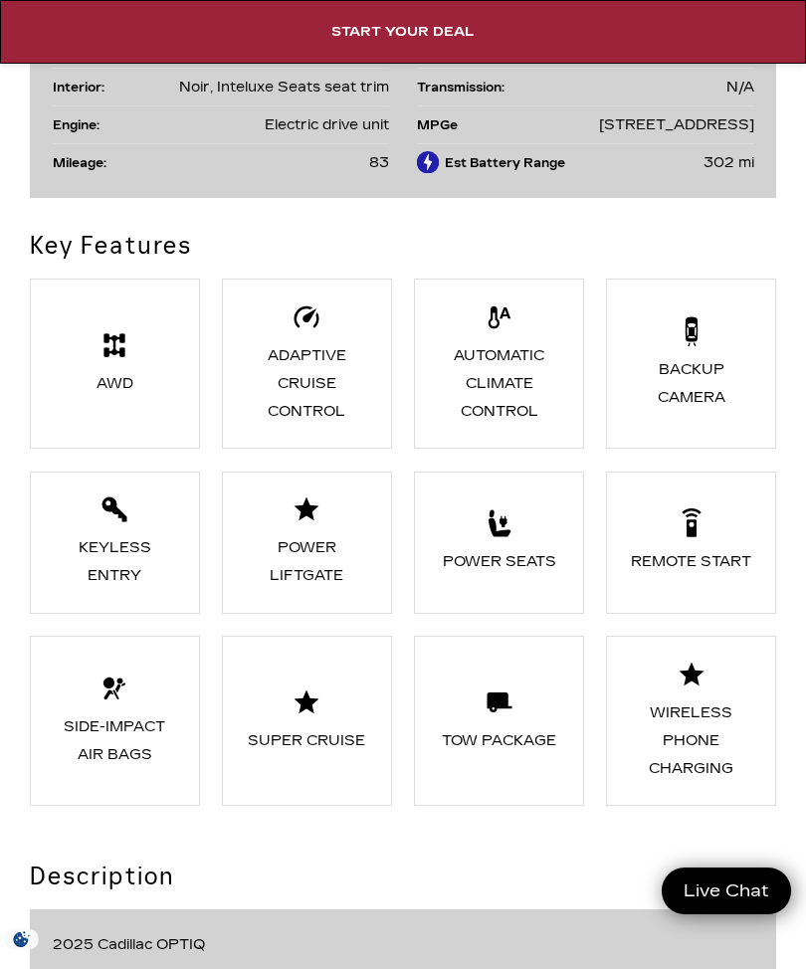
scroll to position [3207, 0]
